Goal: Navigation & Orientation: Find specific page/section

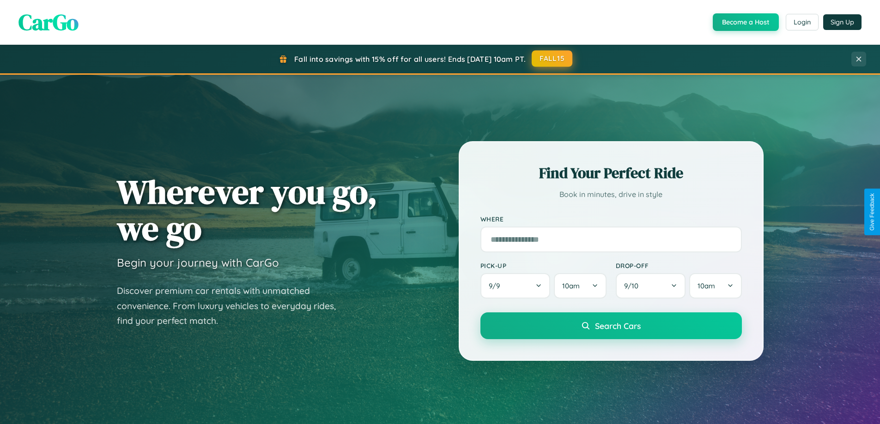
click at [552, 59] on button "FALL15" at bounding box center [552, 58] width 41 height 17
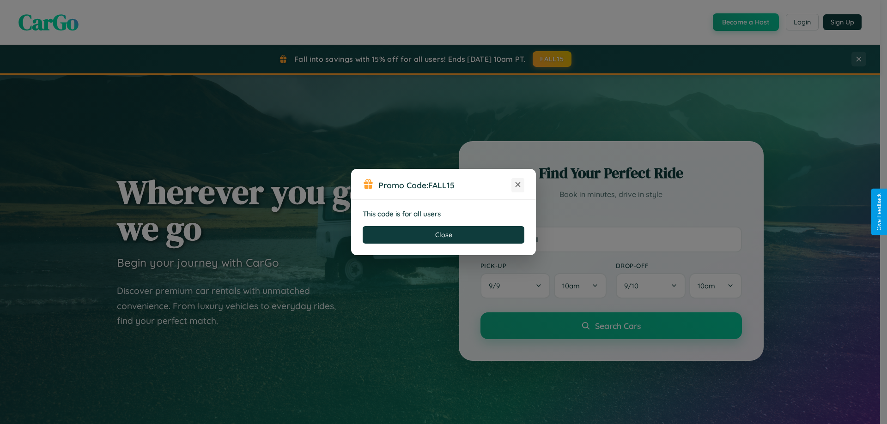
click at [518, 185] on icon at bounding box center [517, 184] width 9 height 9
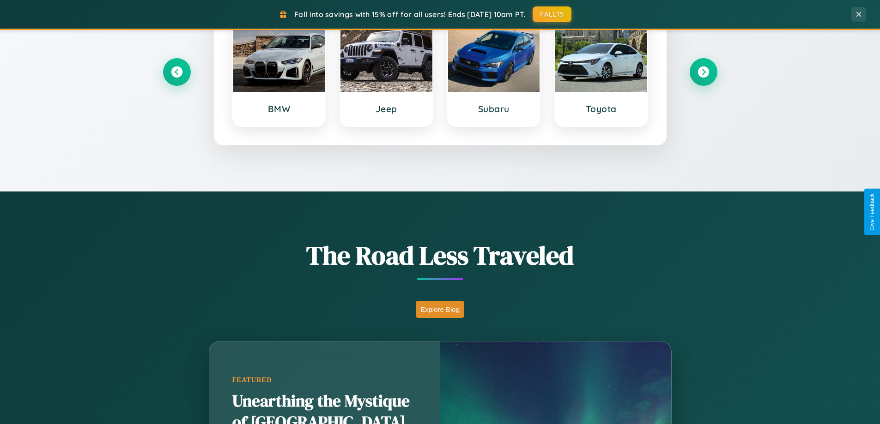
scroll to position [636, 0]
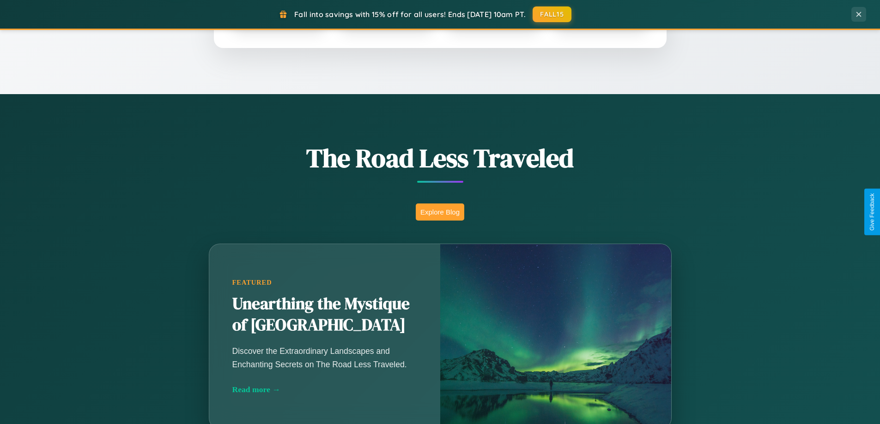
click at [440, 212] on button "Explore Blog" at bounding box center [440, 212] width 48 height 17
